Goal: Find specific page/section: Find specific page/section

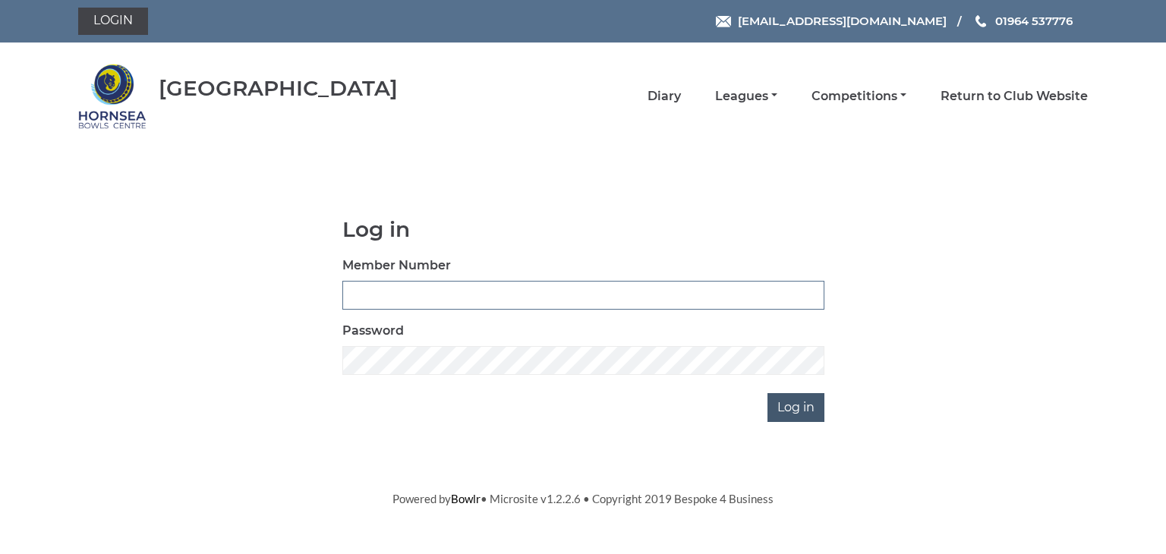
type input "0902"
click at [789, 409] on input "Log in" at bounding box center [795, 407] width 57 height 29
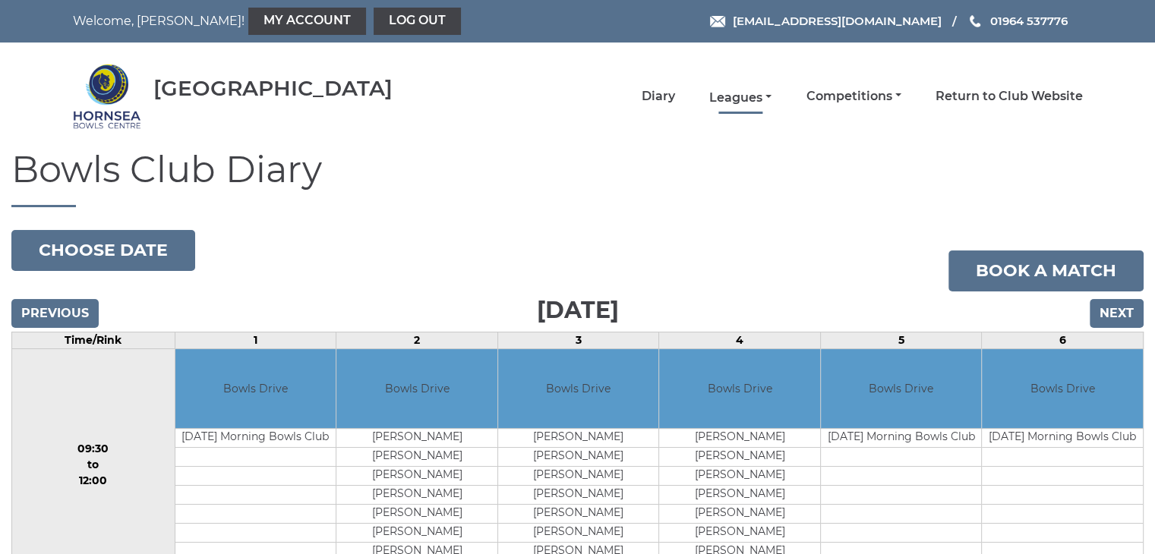
click at [735, 92] on link "Leagues" at bounding box center [740, 98] width 62 height 17
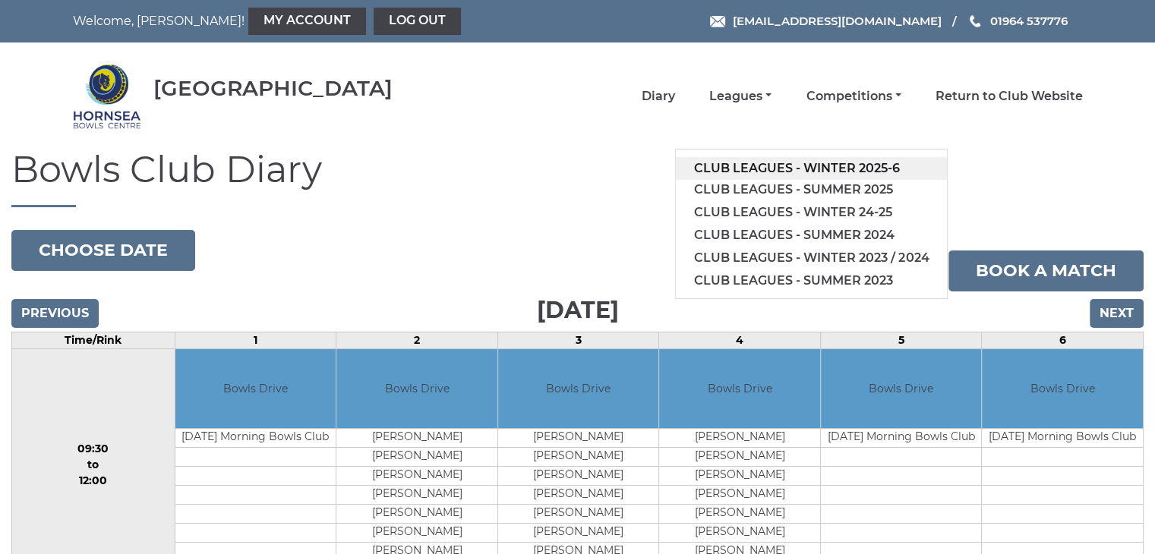
click at [765, 165] on link "Club leagues - Winter 2025-6" at bounding box center [811, 168] width 271 height 23
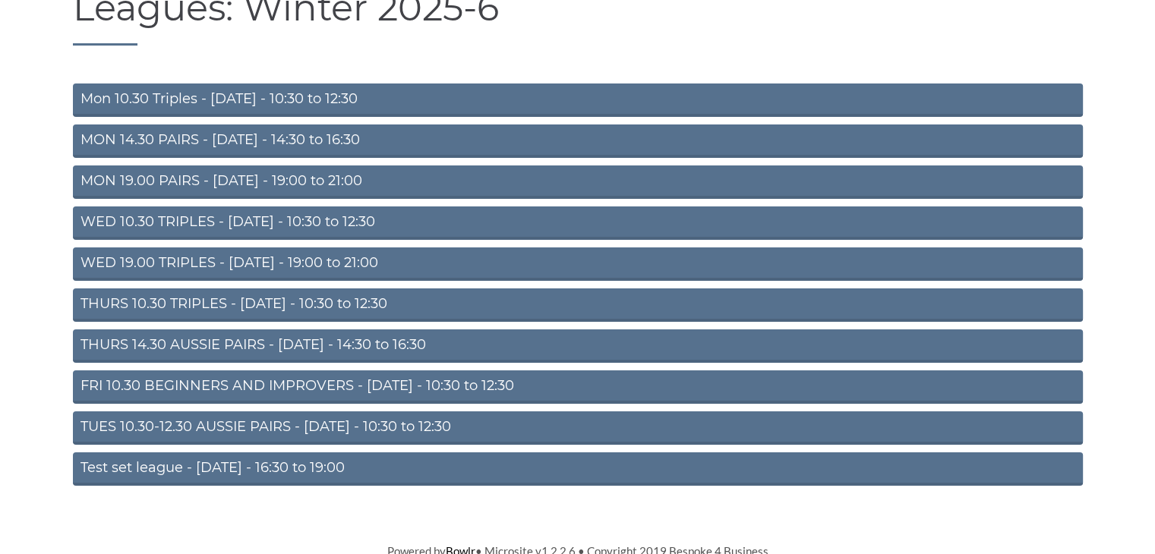
scroll to position [167, 0]
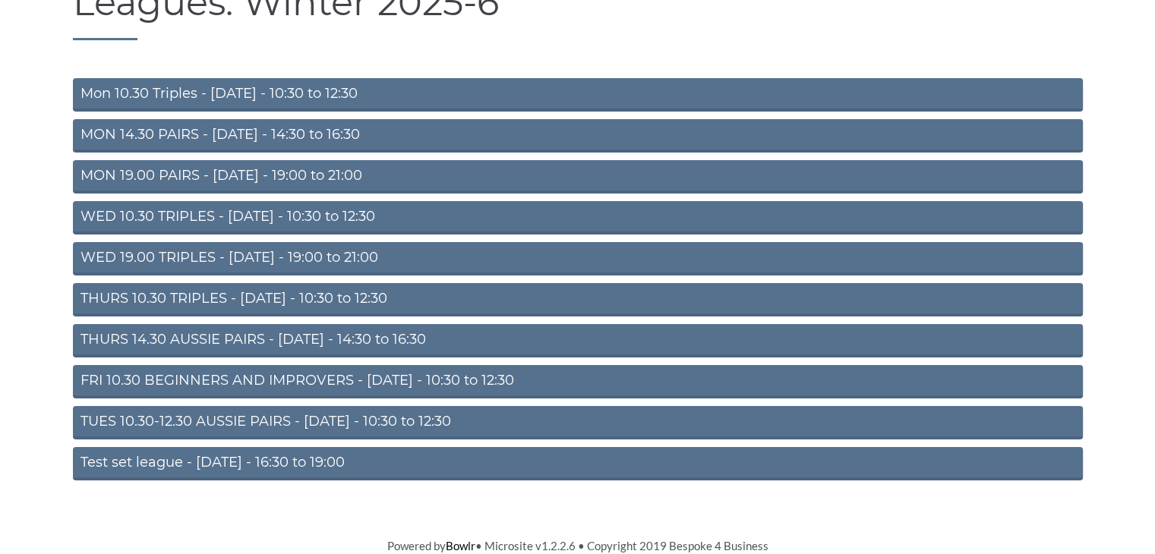
click at [201, 379] on link "FRI 10.30 BEGINNERS AND IMPROVERS - Friday - 10:30 to 12:30" at bounding box center [578, 381] width 1010 height 33
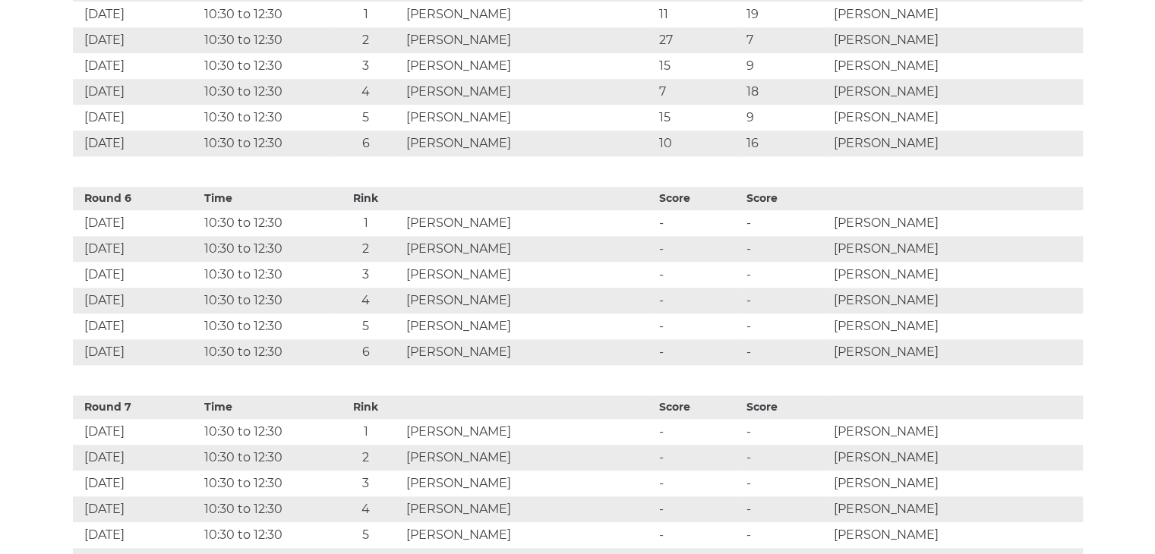
scroll to position [1670, 0]
